Goal: Information Seeking & Learning: Learn about a topic

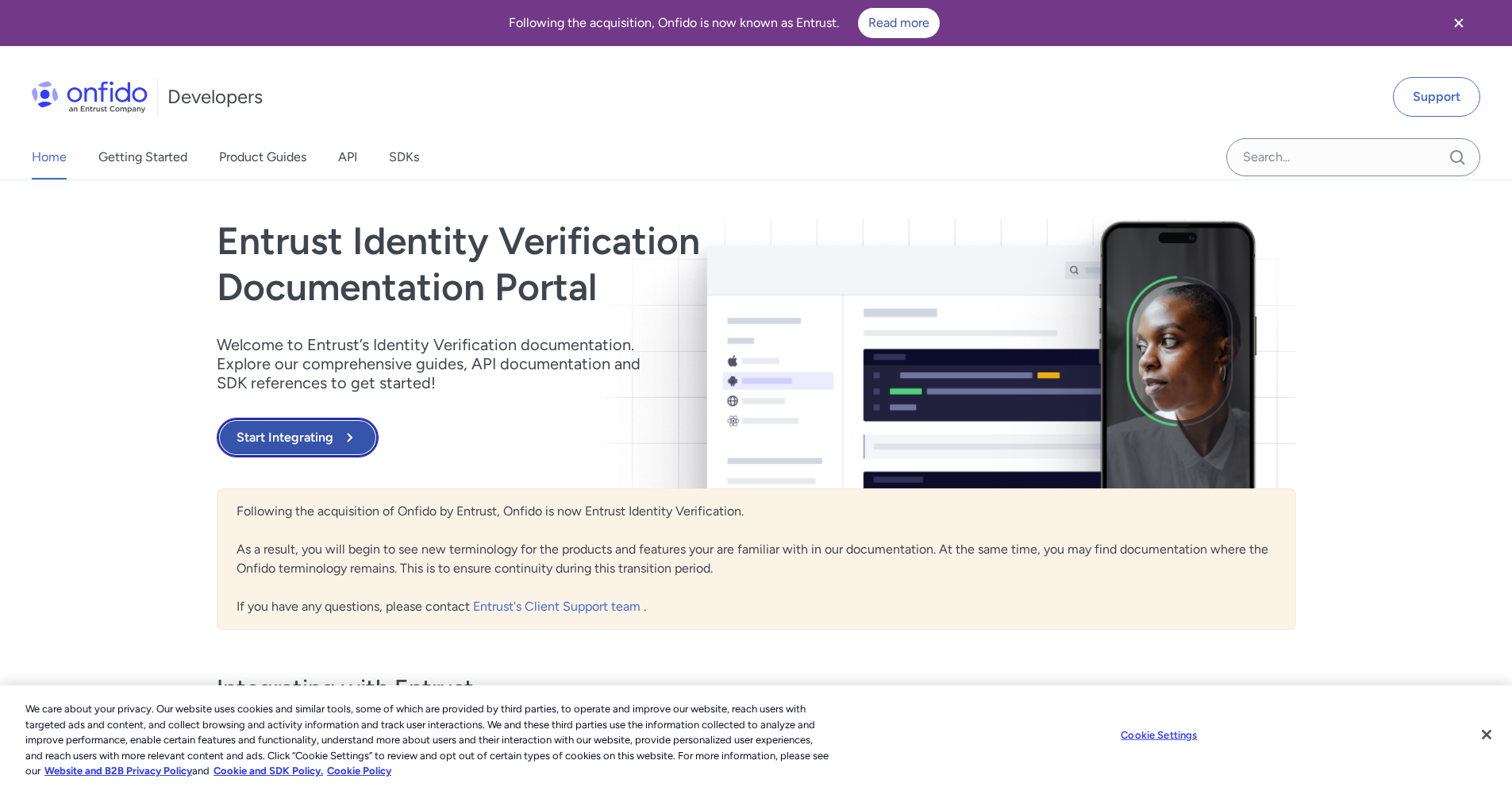
click at [316, 431] on button "Start Integrating" at bounding box center [297, 438] width 162 height 40
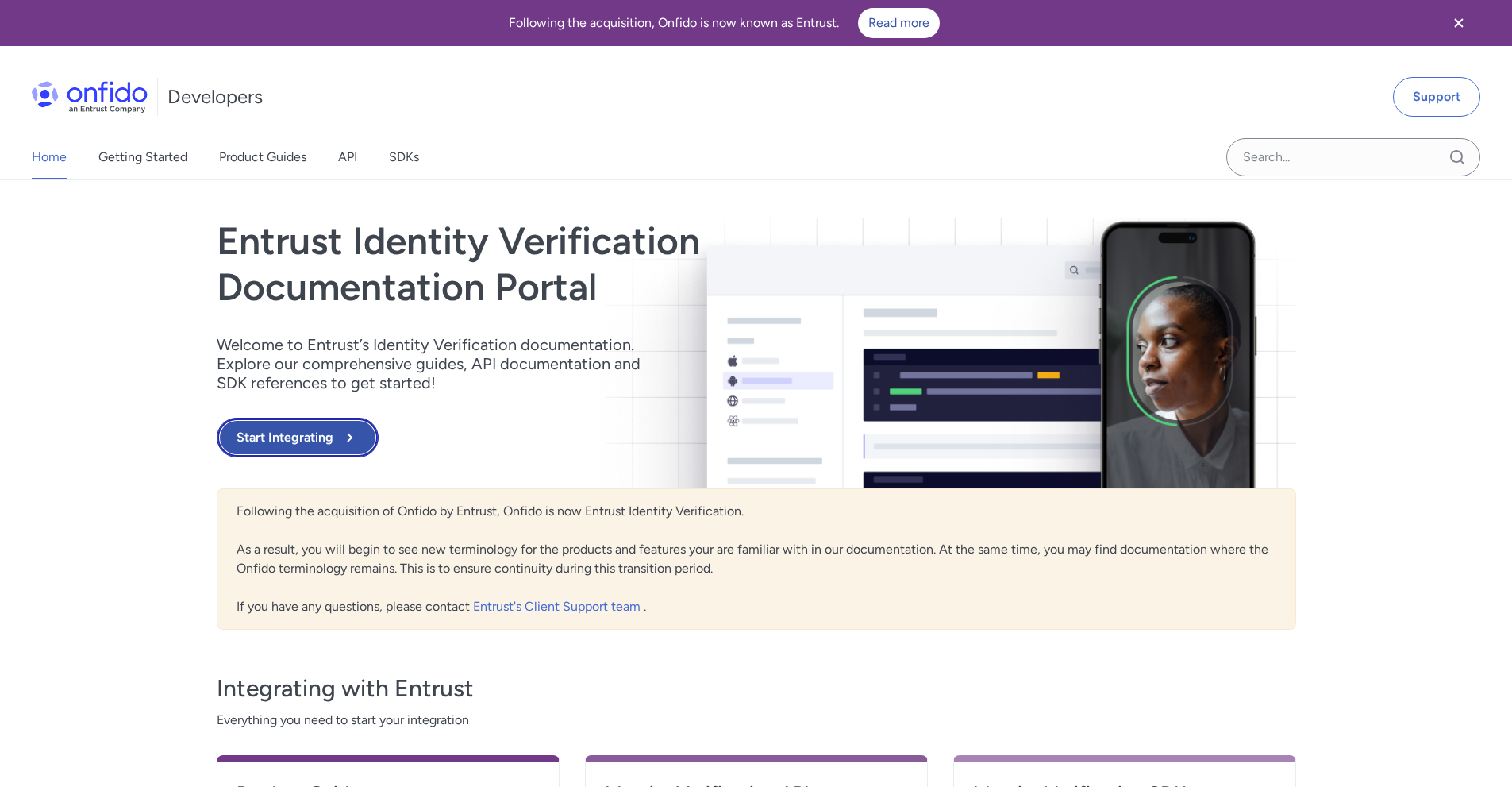
click at [336, 438] on button "Start Integrating" at bounding box center [297, 438] width 162 height 40
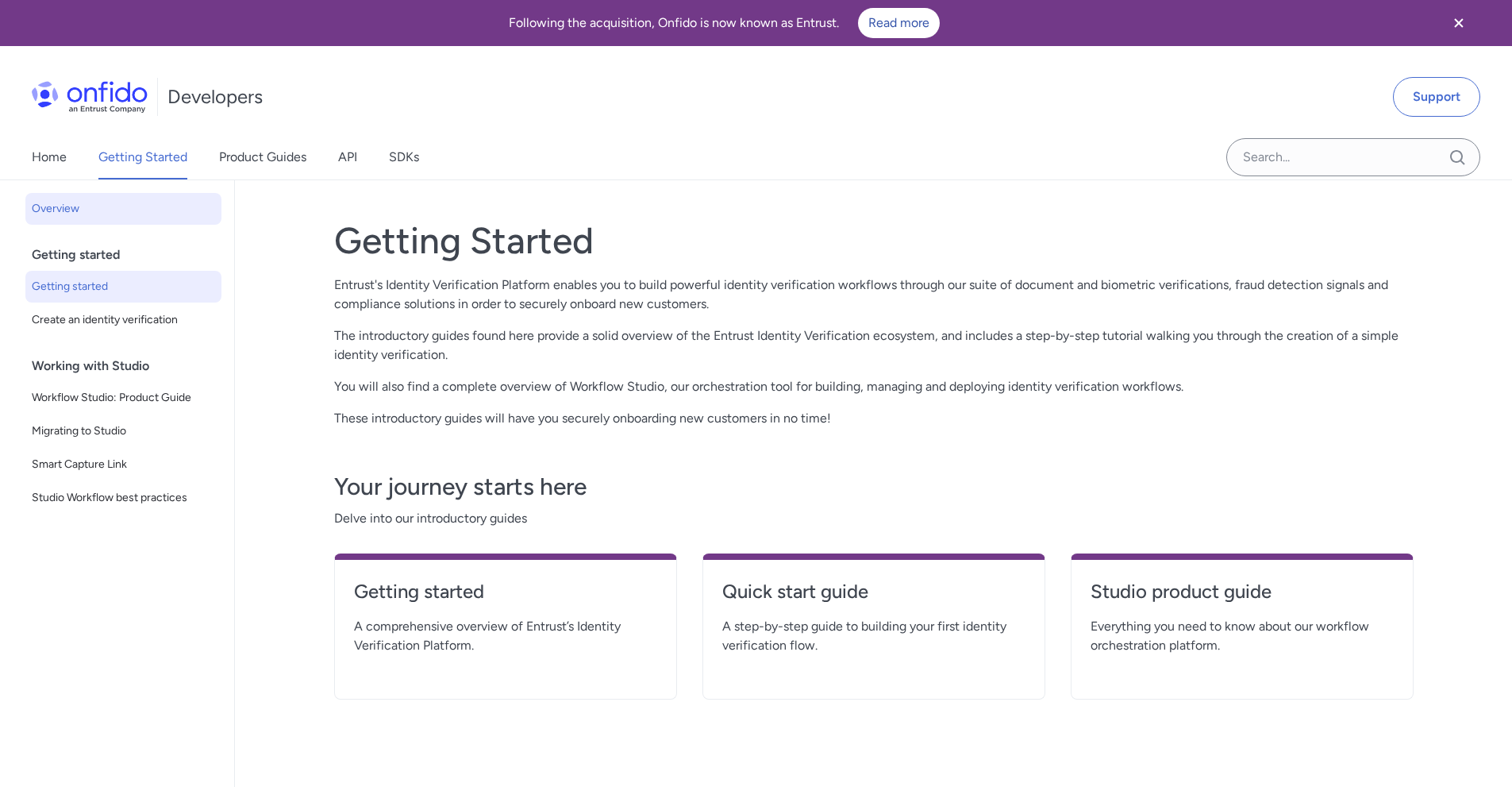
click at [164, 291] on span "Getting started" at bounding box center [123, 286] width 184 height 19
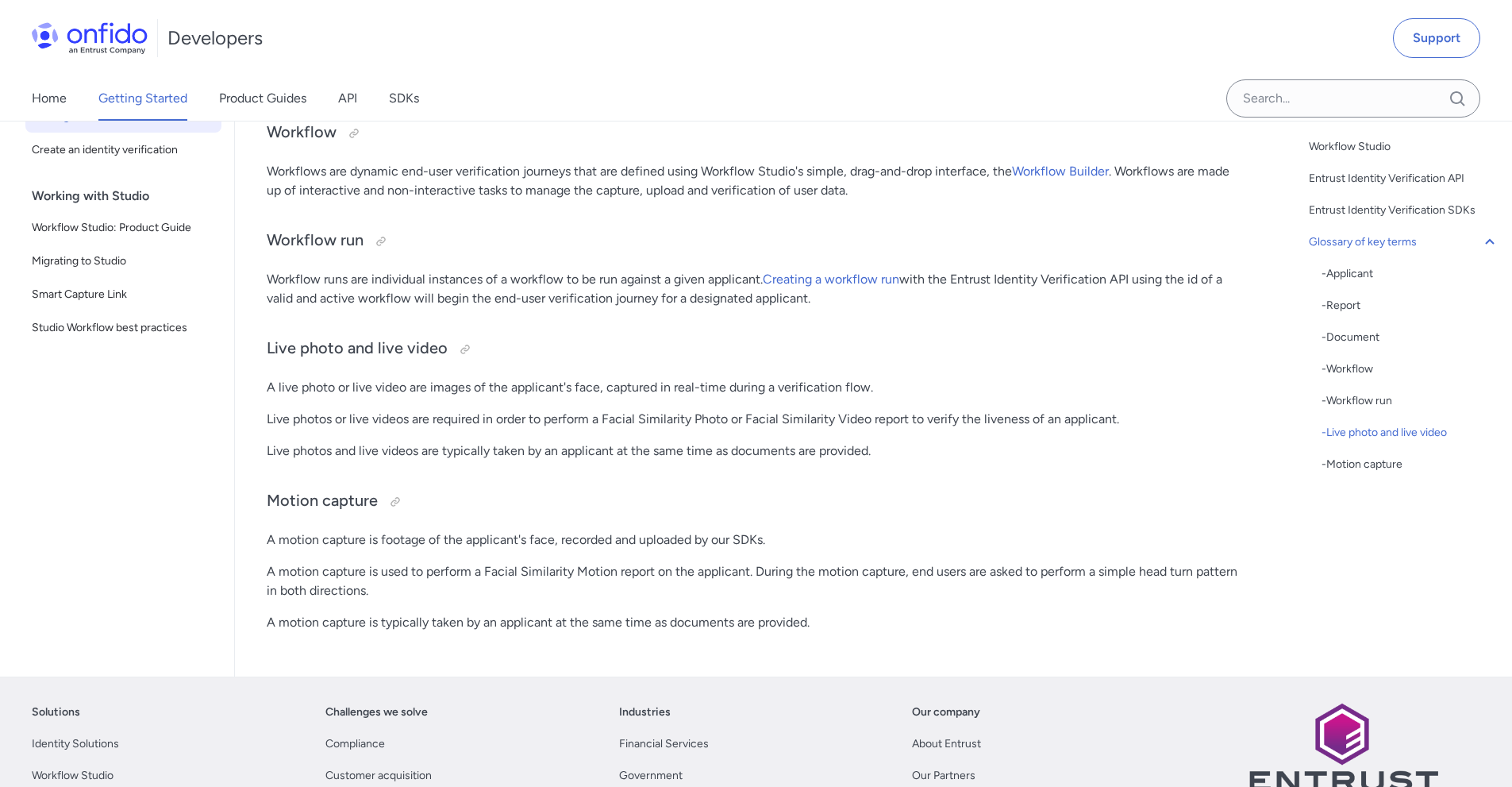
scroll to position [4050, 0]
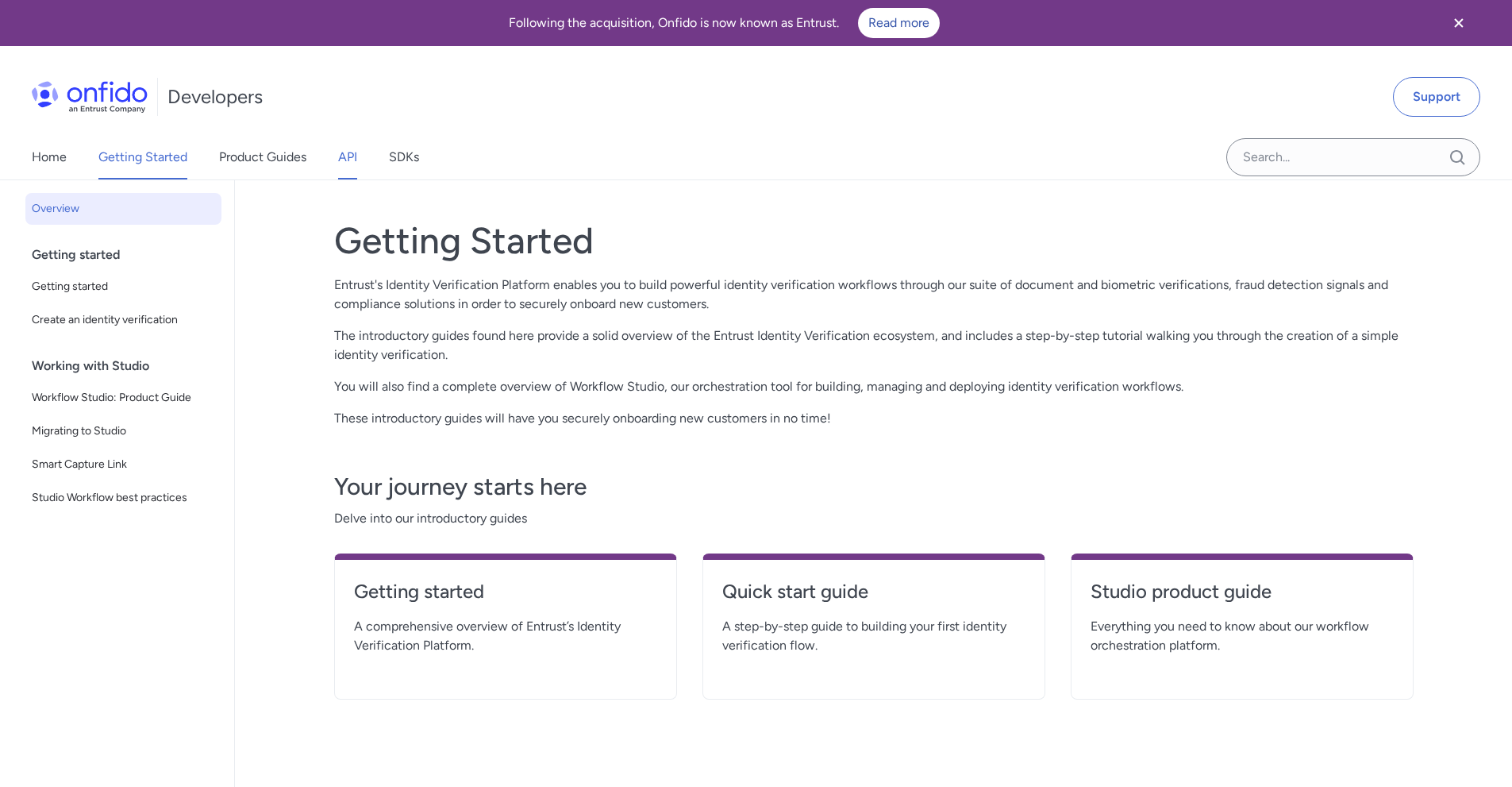
click at [351, 156] on link "API" at bounding box center [347, 157] width 19 height 45
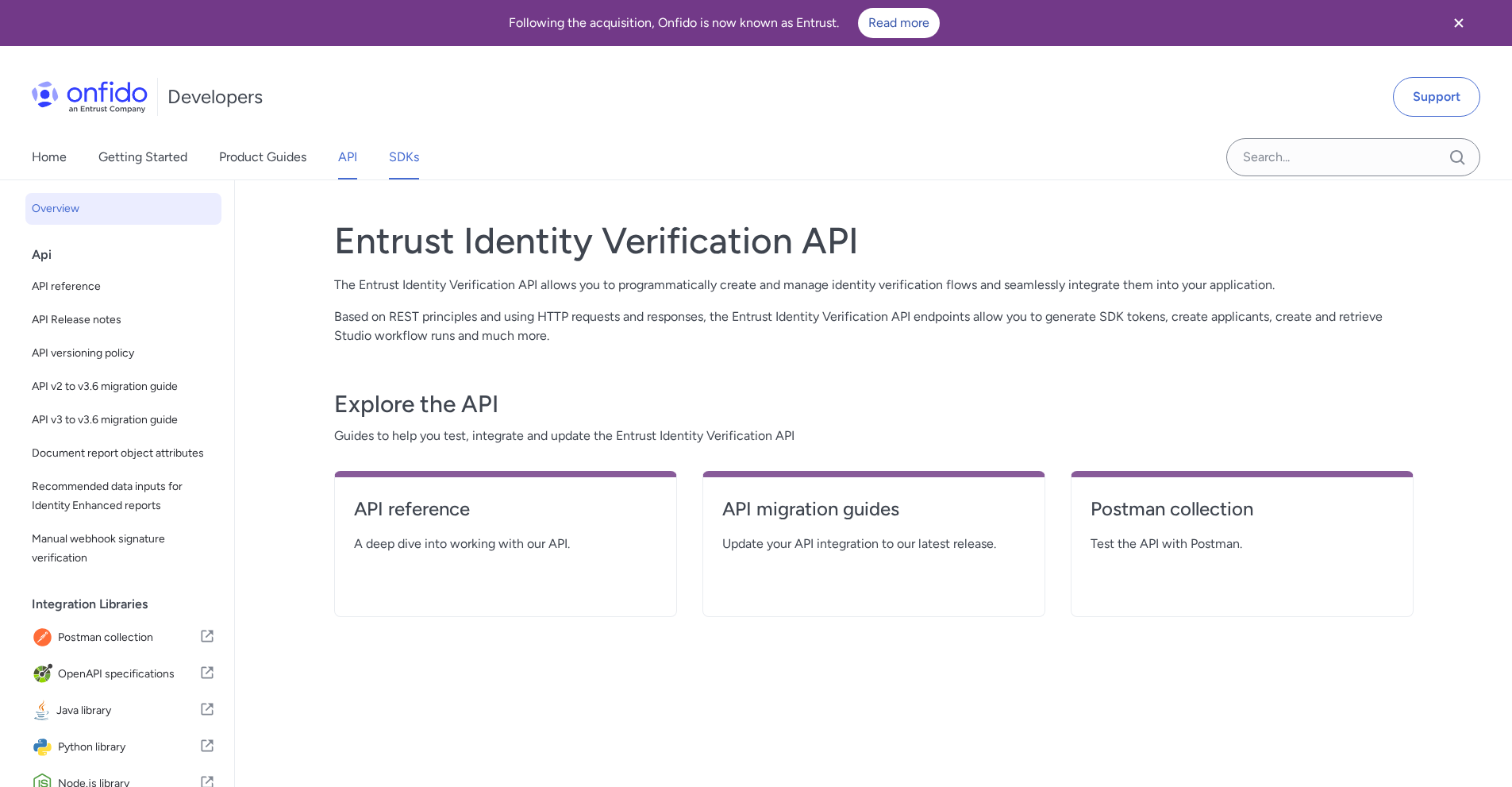
click at [393, 164] on link "SDKs" at bounding box center [404, 157] width 30 height 45
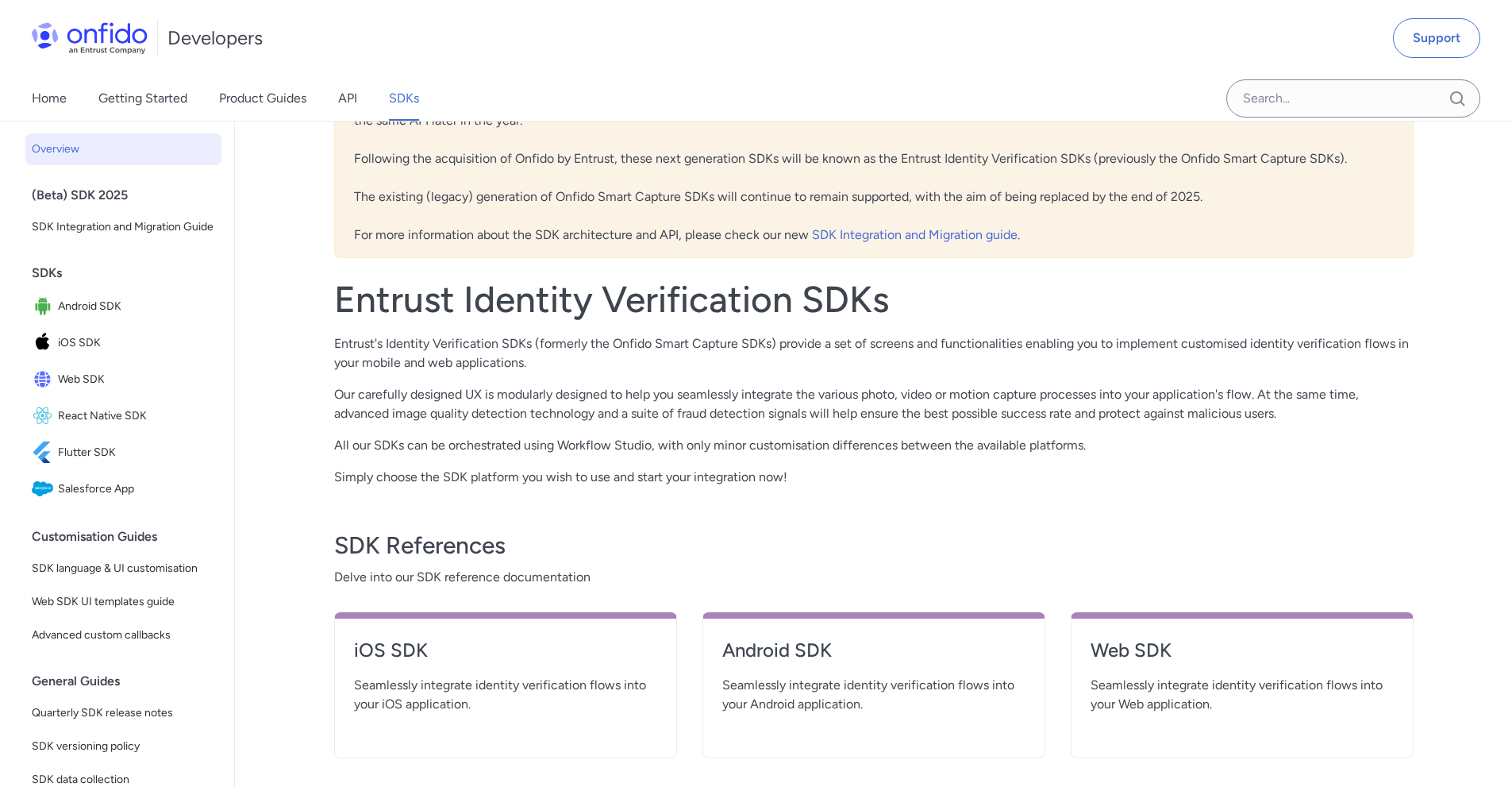
scroll to position [397, 0]
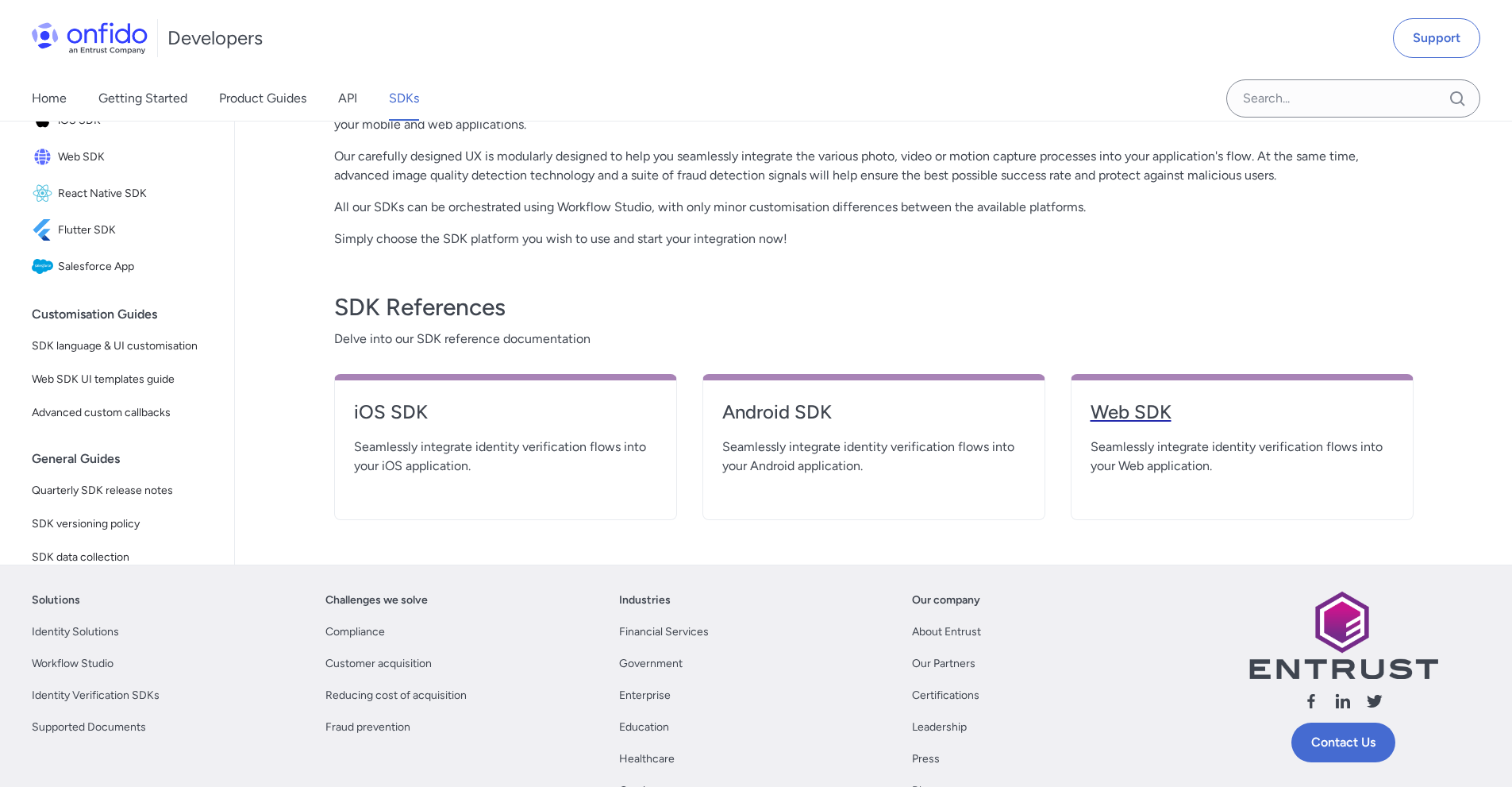
click at [1116, 408] on h4 "Web SDK" at bounding box center [1243, 413] width 304 height 26
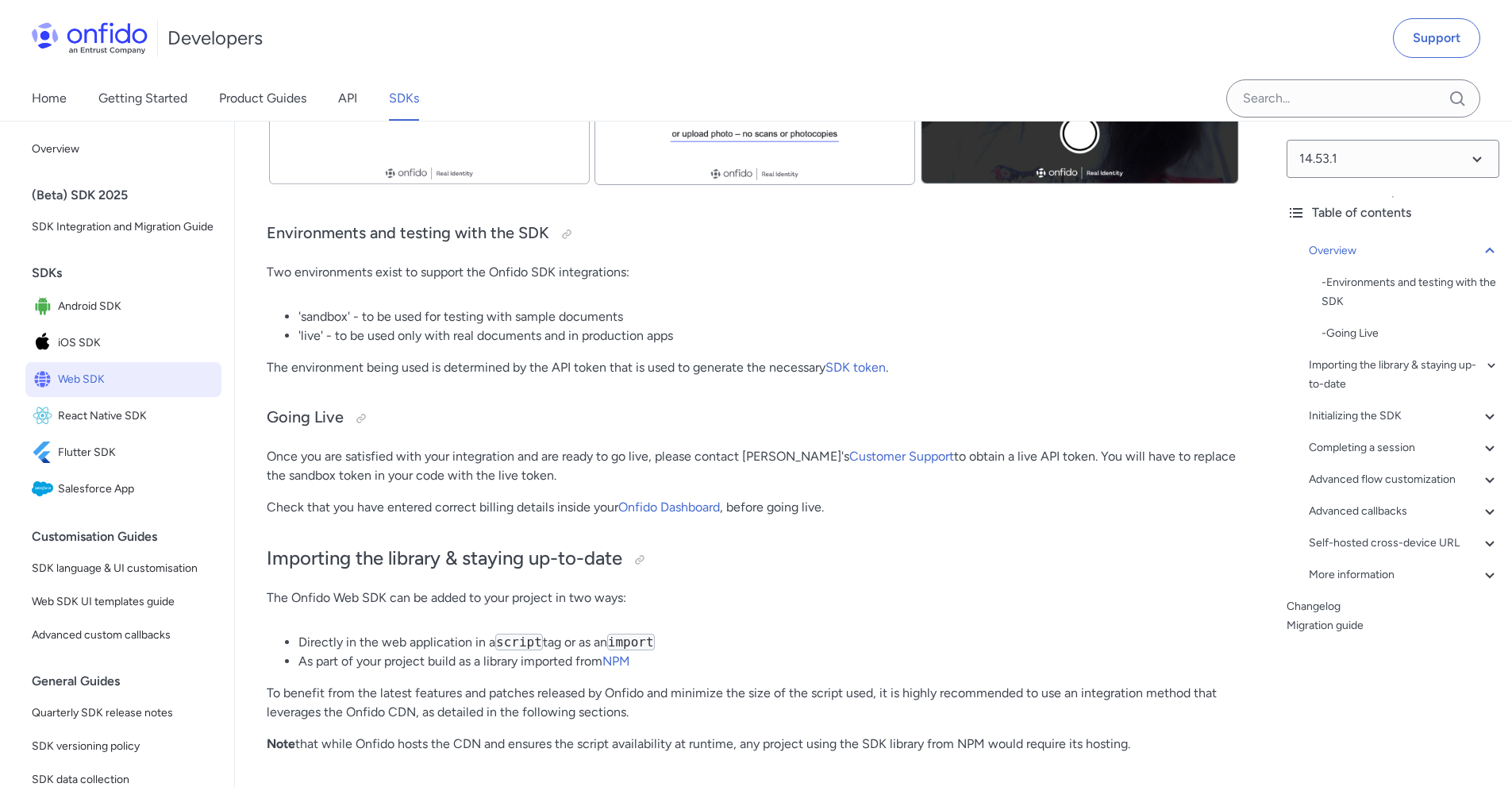
scroll to position [794, 0]
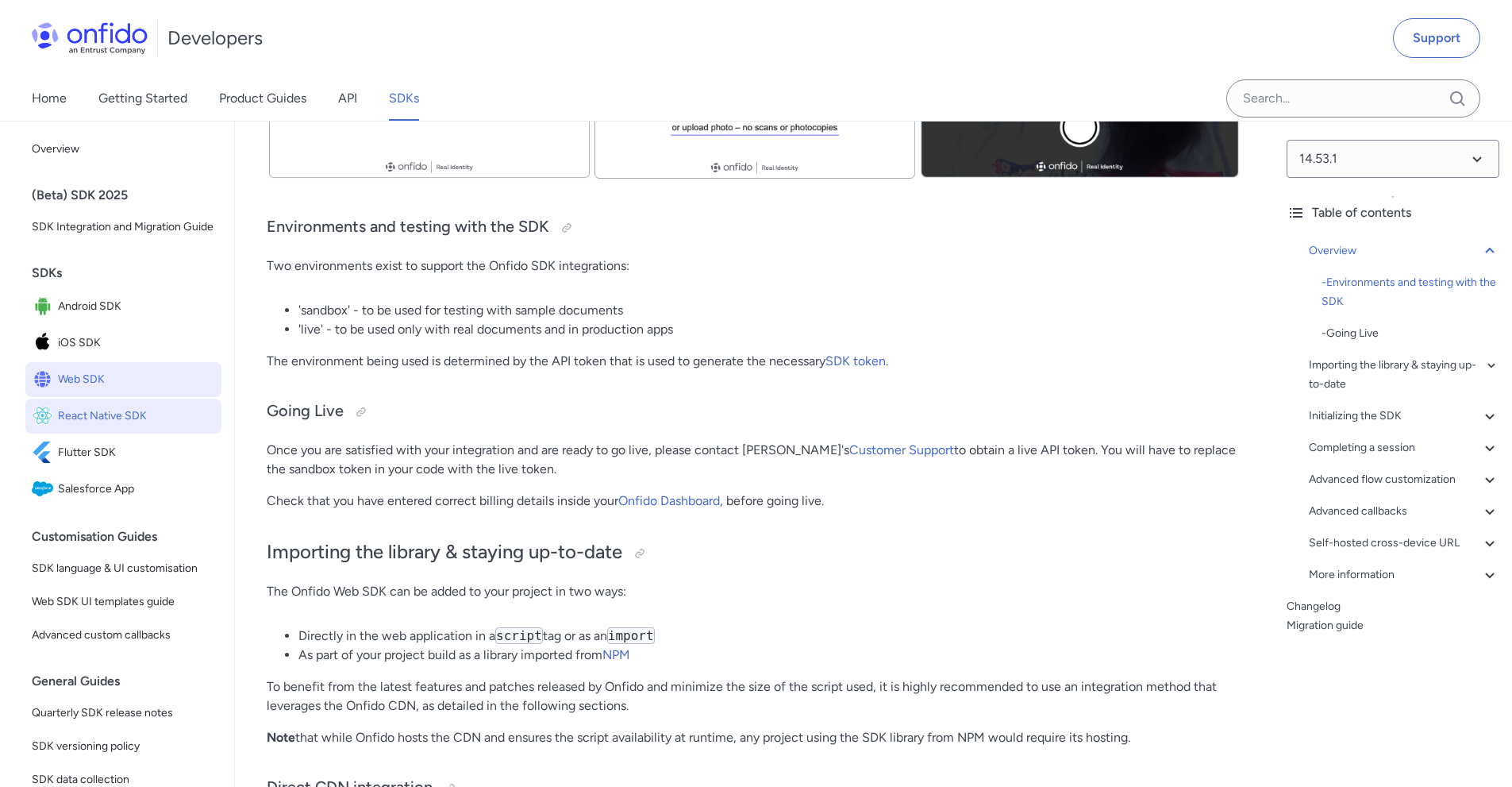
click at [155, 428] on span "React Native SDK" at bounding box center [136, 416] width 157 height 22
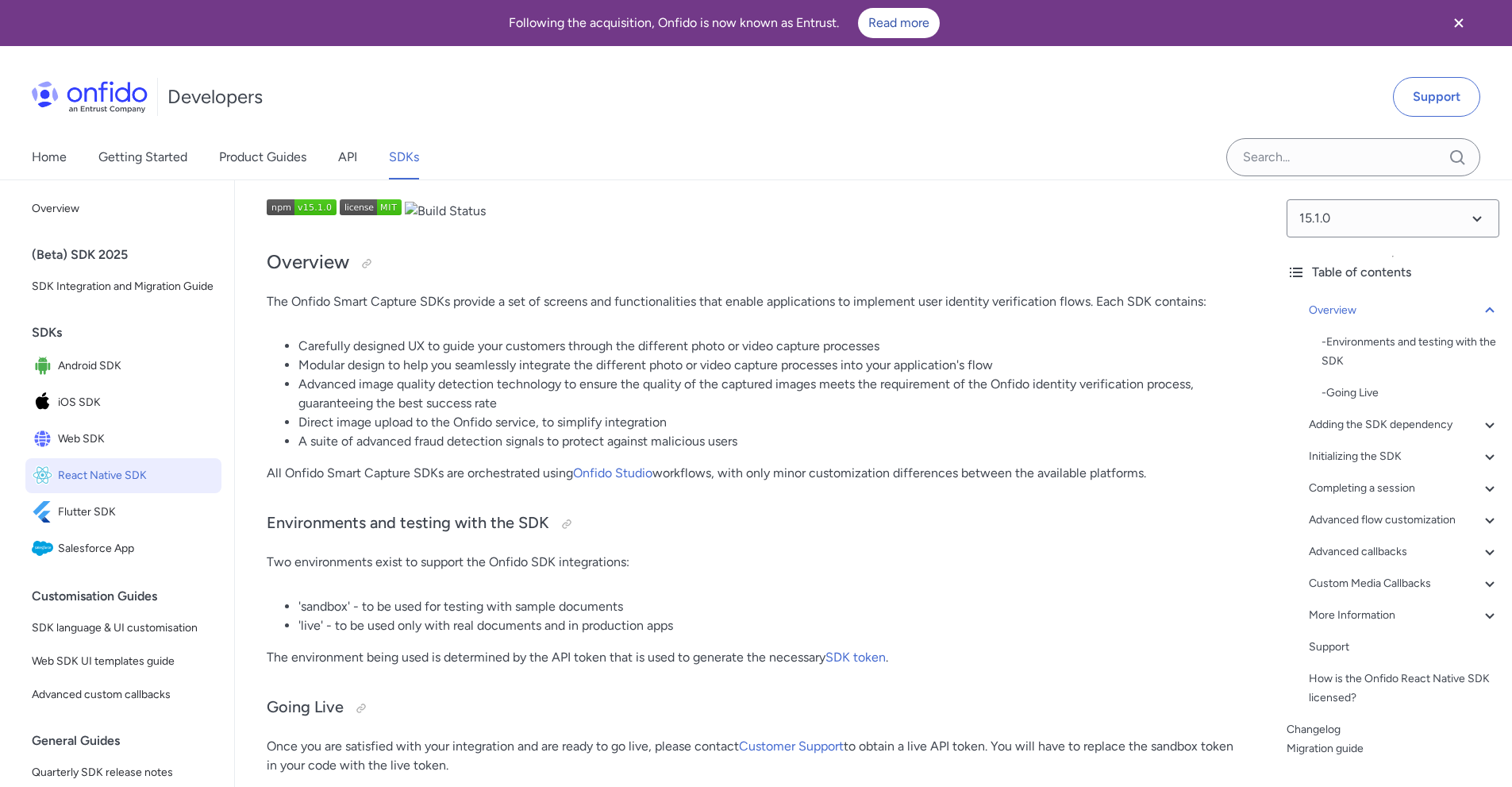
click at [124, 105] on img at bounding box center [89, 97] width 116 height 32
